Goal: Use online tool/utility: Use online tool/utility

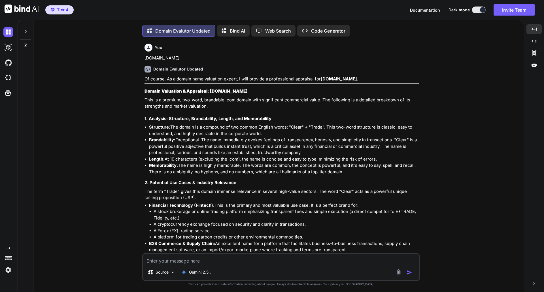
scroll to position [16147, 0]
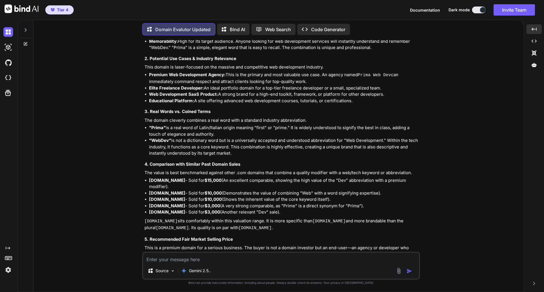
type textarea "[DOMAIN_NAME]"
type textarea "x"
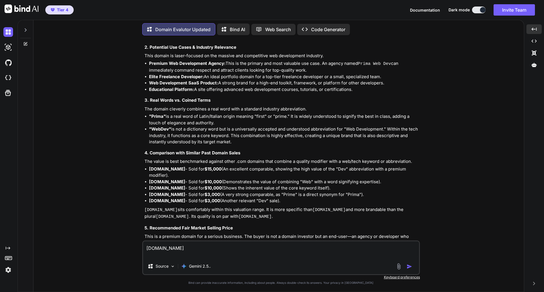
type textarea "[DOMAIN_NAME]"
click at [409, 269] on img "button" at bounding box center [410, 267] width 6 height 6
type textarea "x"
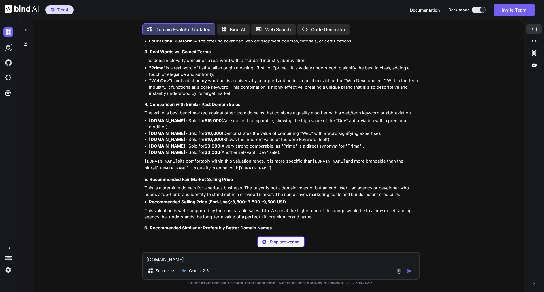
scroll to position [16207, 0]
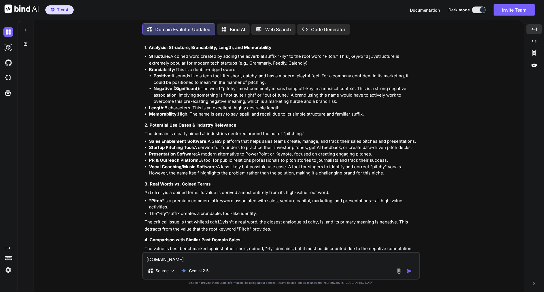
scroll to position [16578, 0]
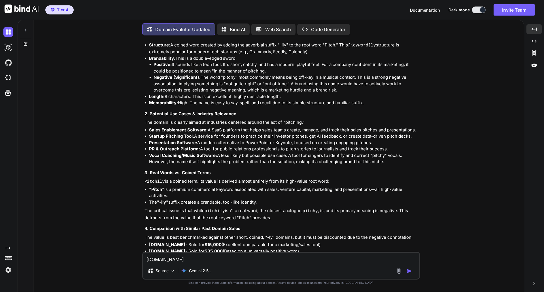
click at [173, 258] on textarea "[DOMAIN_NAME]" at bounding box center [281, 258] width 276 height 10
paste textarea "[DOMAIN_NAME]"
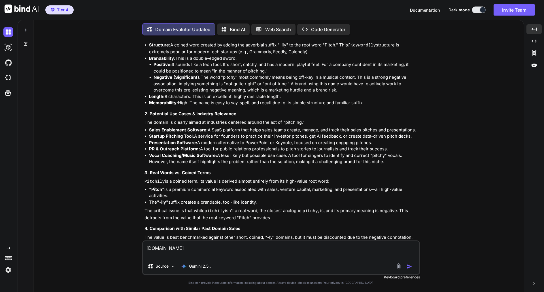
click at [151, 248] on textarea "[DOMAIN_NAME]" at bounding box center [281, 250] width 276 height 17
click at [163, 249] on textarea "[DOMAIN_NAME]" at bounding box center [281, 250] width 276 height 17
click at [176, 249] on textarea "[DOMAIN_NAME]" at bounding box center [281, 250] width 276 height 17
type textarea "[DOMAIN_NAME]"
click at [410, 268] on img "button" at bounding box center [410, 267] width 6 height 6
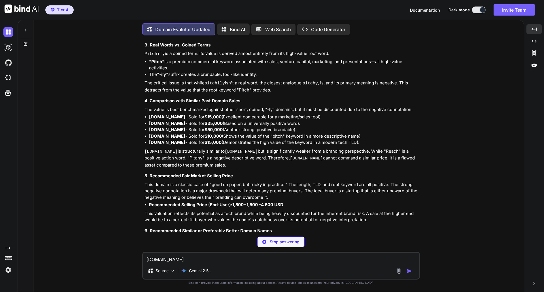
scroll to position [16706, 0]
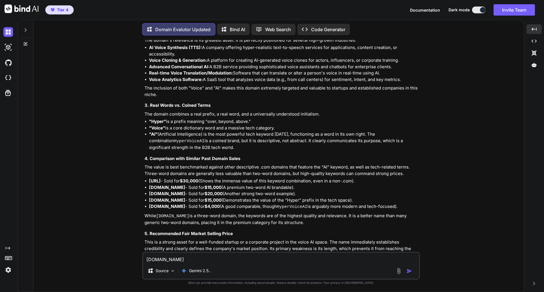
scroll to position [17172, 0]
click at [188, 256] on textarea "[DOMAIN_NAME]" at bounding box center [281, 258] width 276 height 10
paste textarea "[DOMAIN_NAME]"
type textarea "[DOMAIN_NAME]"
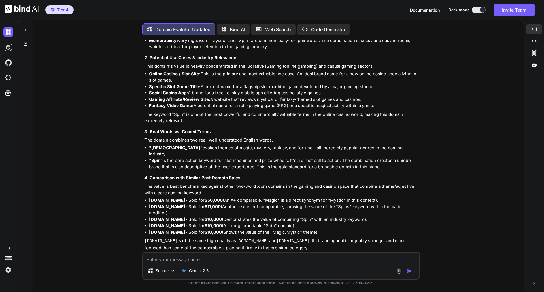
scroll to position [17653, 0]
click at [188, 260] on textarea at bounding box center [281, 258] width 276 height 10
paste textarea "[DOMAIN_NAME]"
type textarea "[DOMAIN_NAME]"
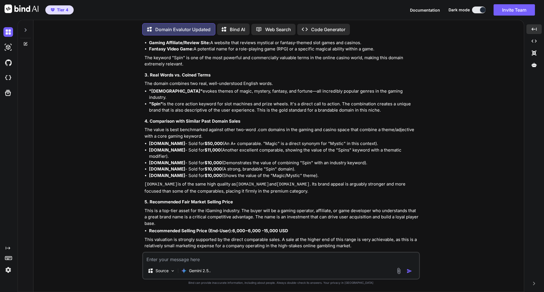
scroll to position [17725, 0]
